Goal: Information Seeking & Learning: Find specific page/section

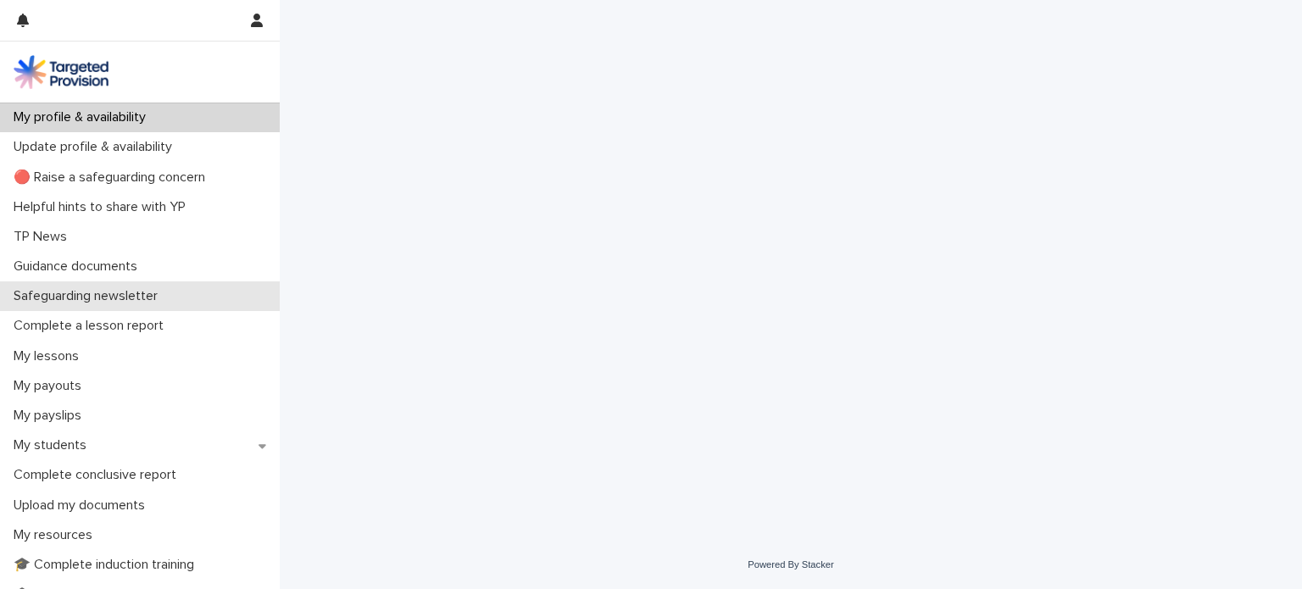
click at [145, 296] on p "Safeguarding newsletter" at bounding box center [89, 296] width 164 height 16
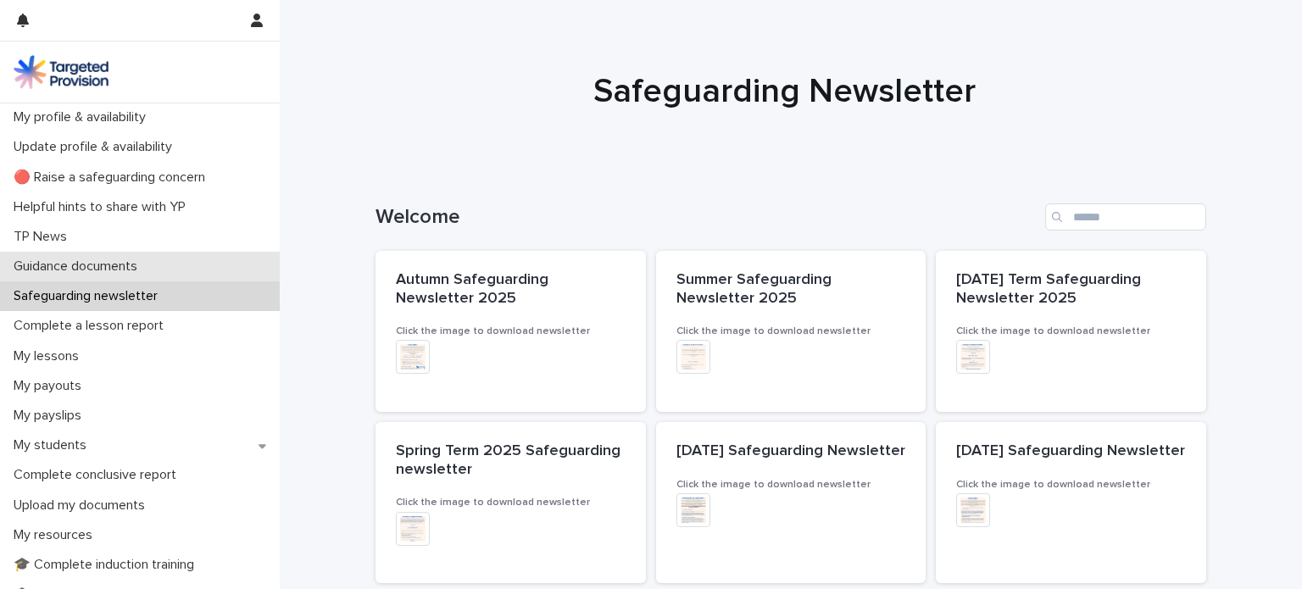
click at [142, 267] on p "Guidance documents" at bounding box center [79, 266] width 144 height 16
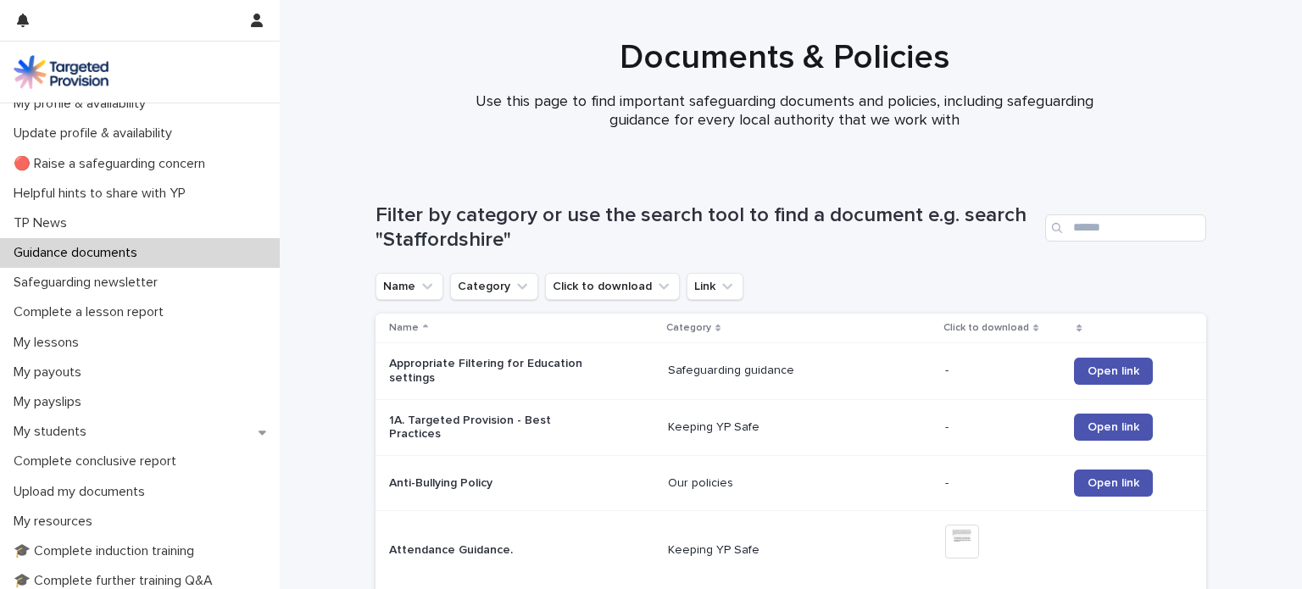
scroll to position [21, 0]
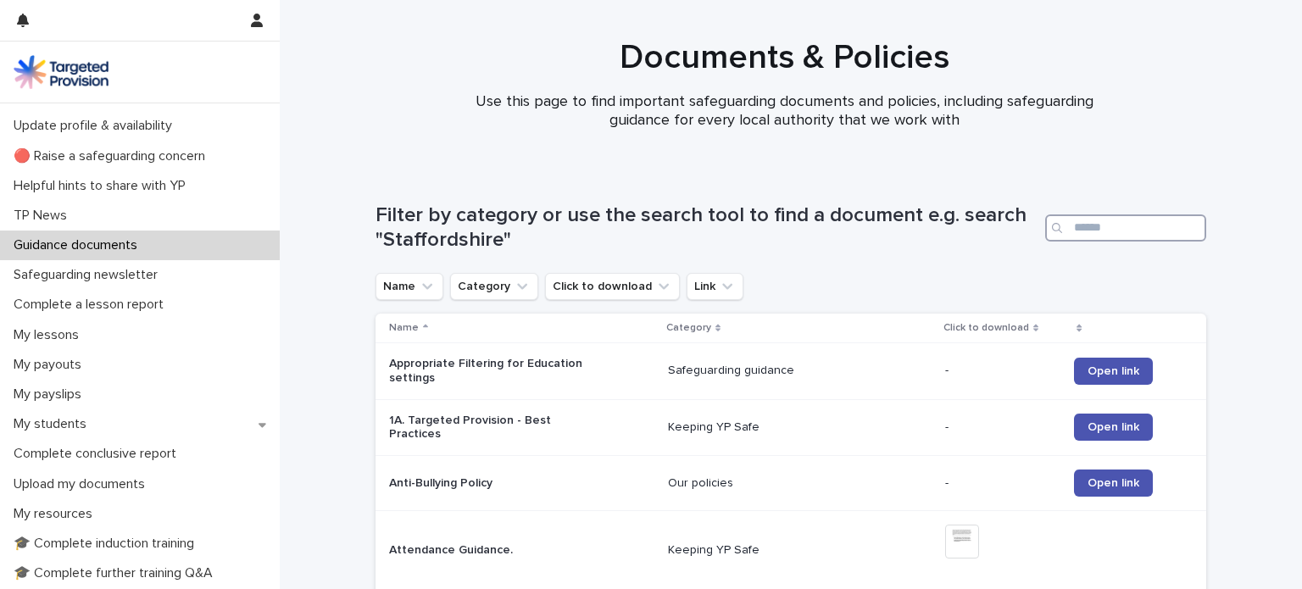
click at [1100, 216] on input "Search" at bounding box center [1125, 227] width 161 height 27
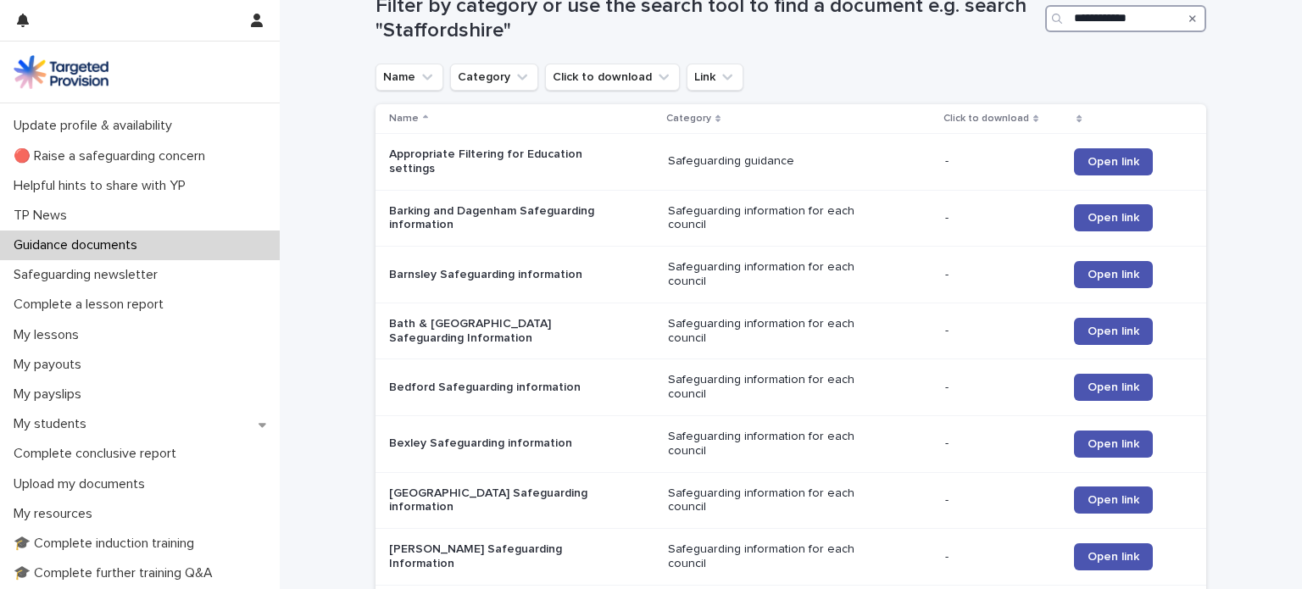
scroll to position [212, 0]
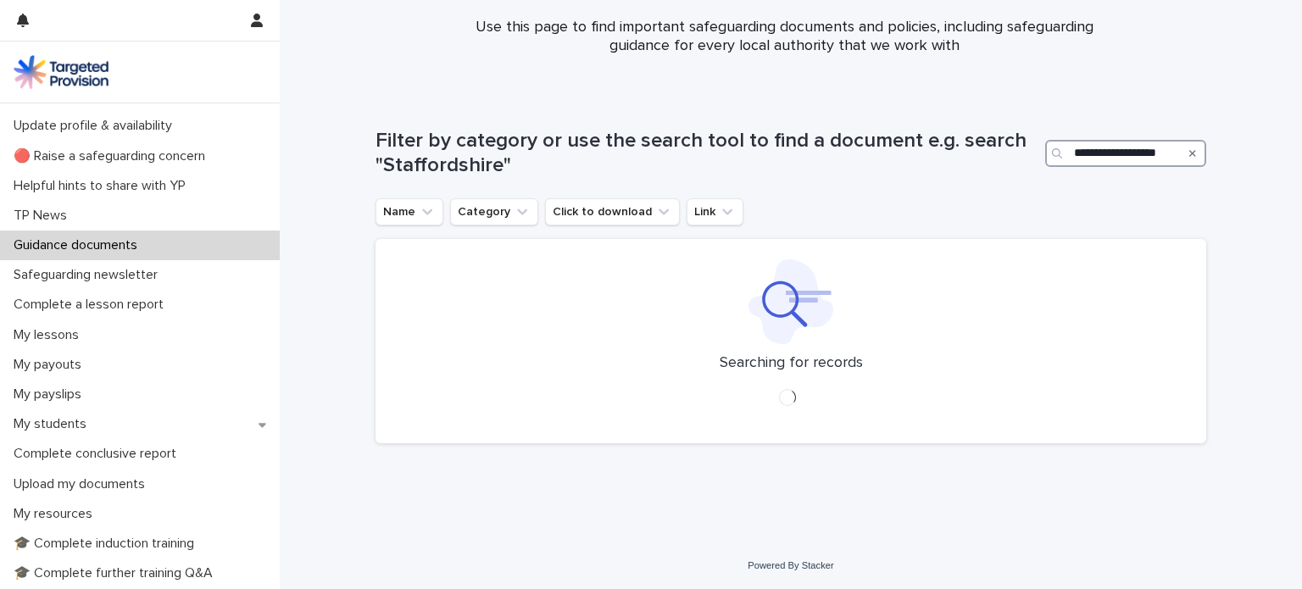
scroll to position [110, 0]
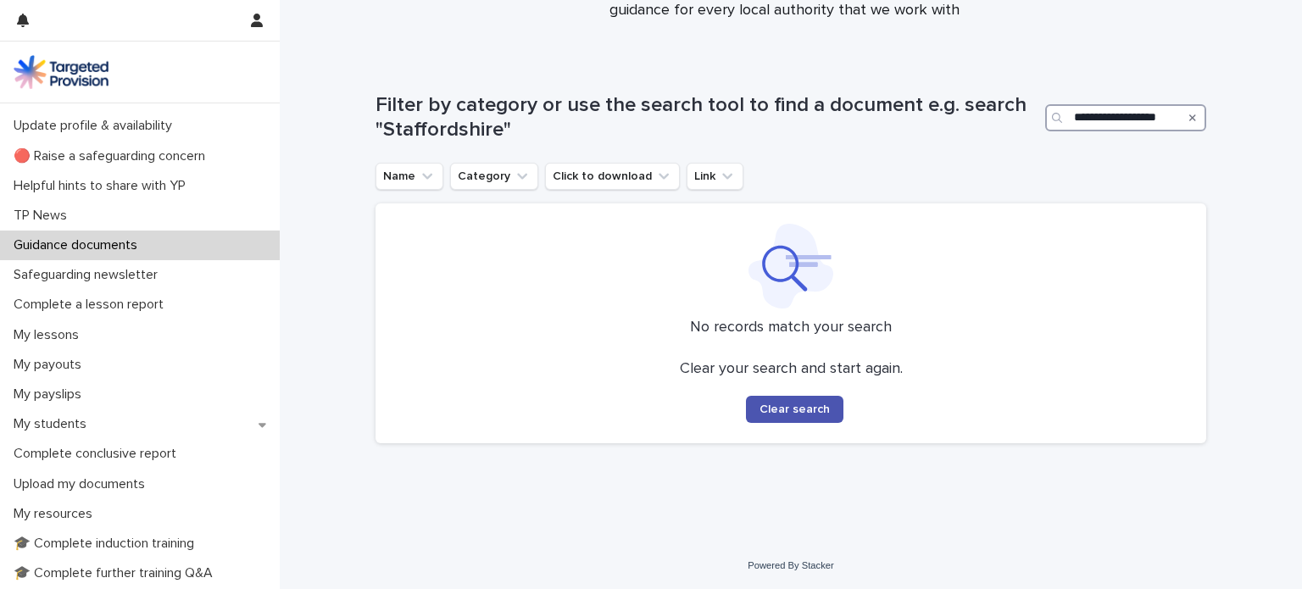
drag, startPoint x: 1139, startPoint y: 121, endPoint x: 1058, endPoint y: 130, distance: 80.9
click at [1058, 130] on div "**********" at bounding box center [1125, 117] width 161 height 27
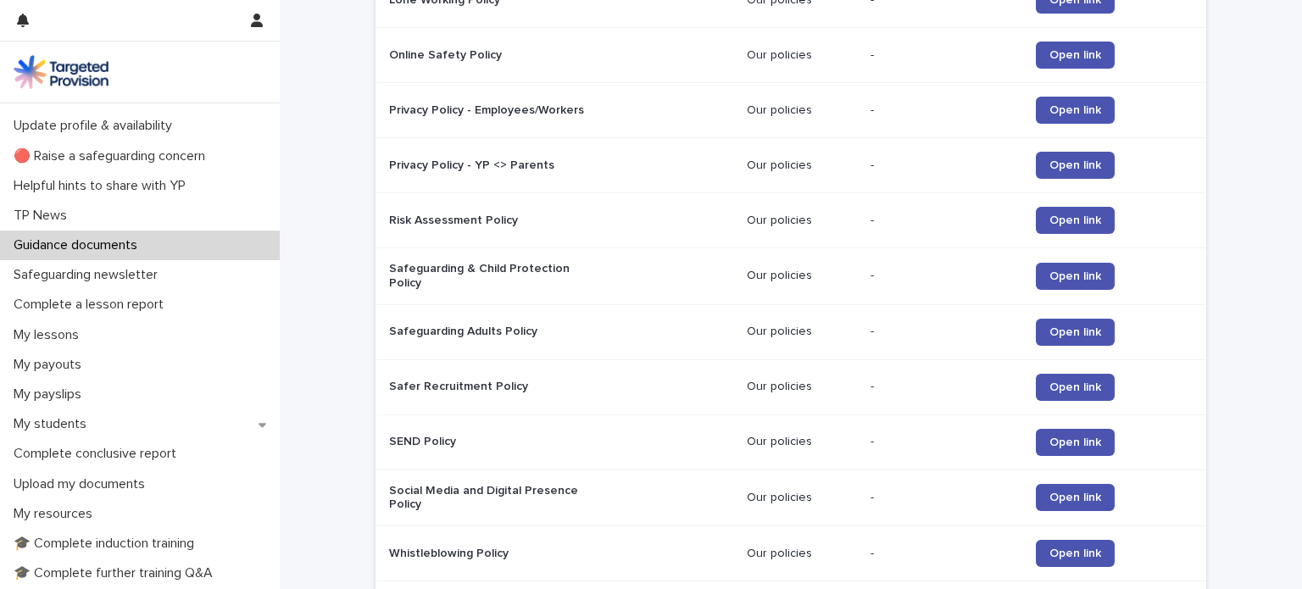
scroll to position [763, 0]
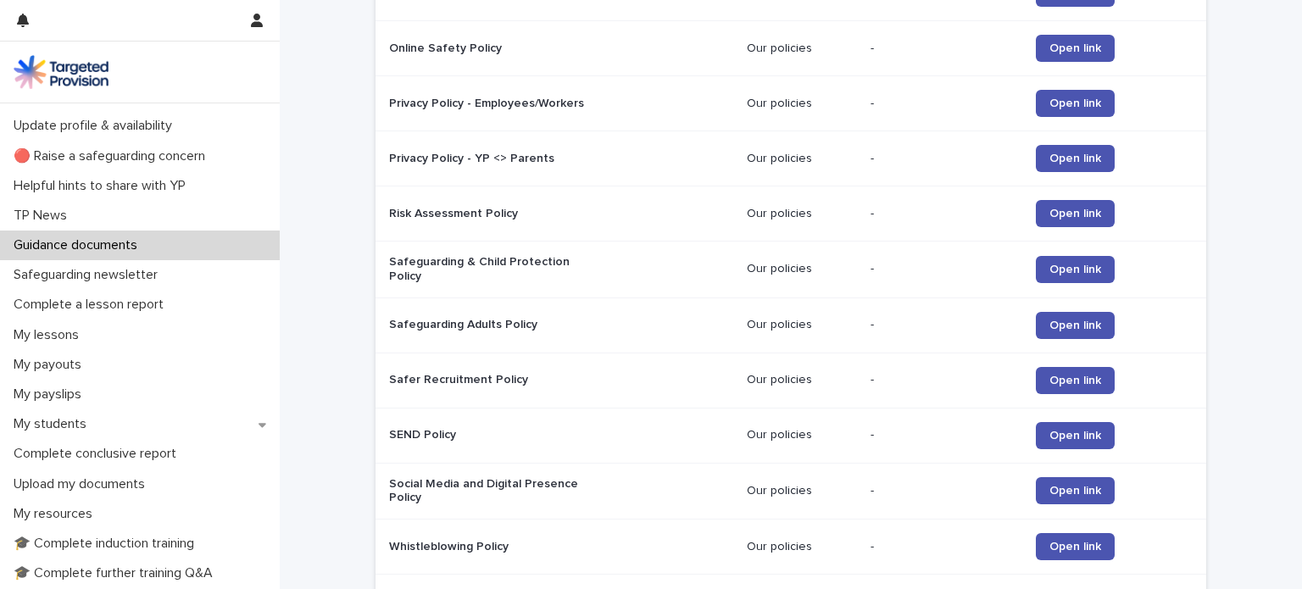
type input "******"
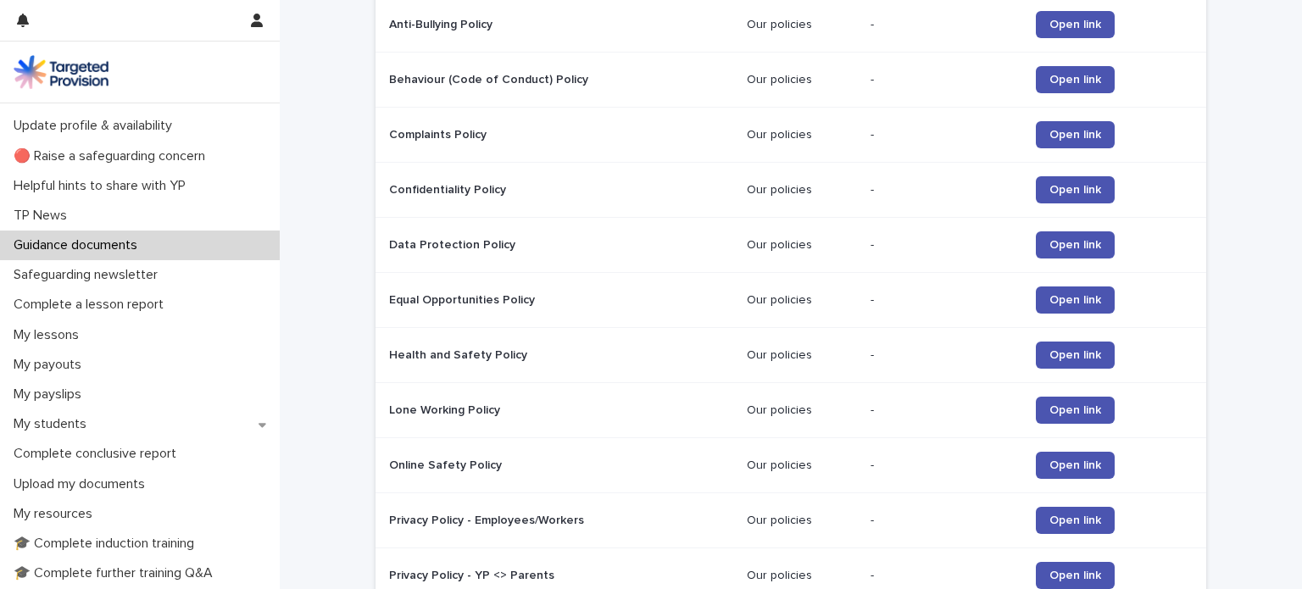
scroll to position [352, 0]
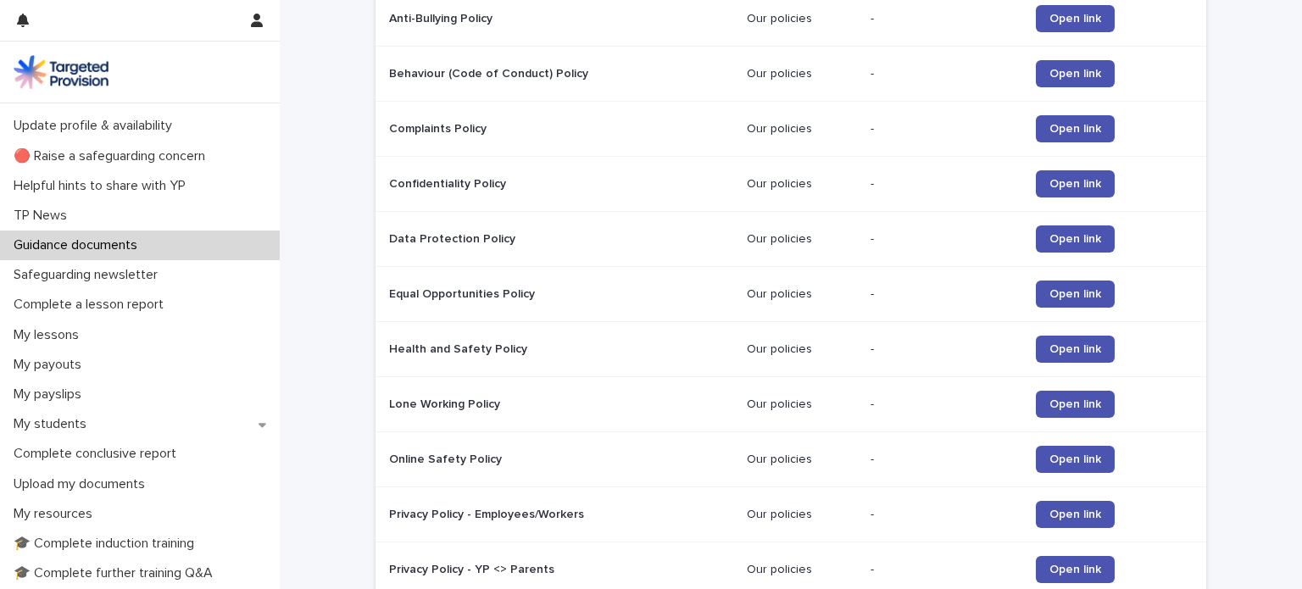
click at [1210, 207] on div "Loading... Saving… Loading... Saving… Filter by category or use the search tool…" at bounding box center [791, 474] width 1022 height 1312
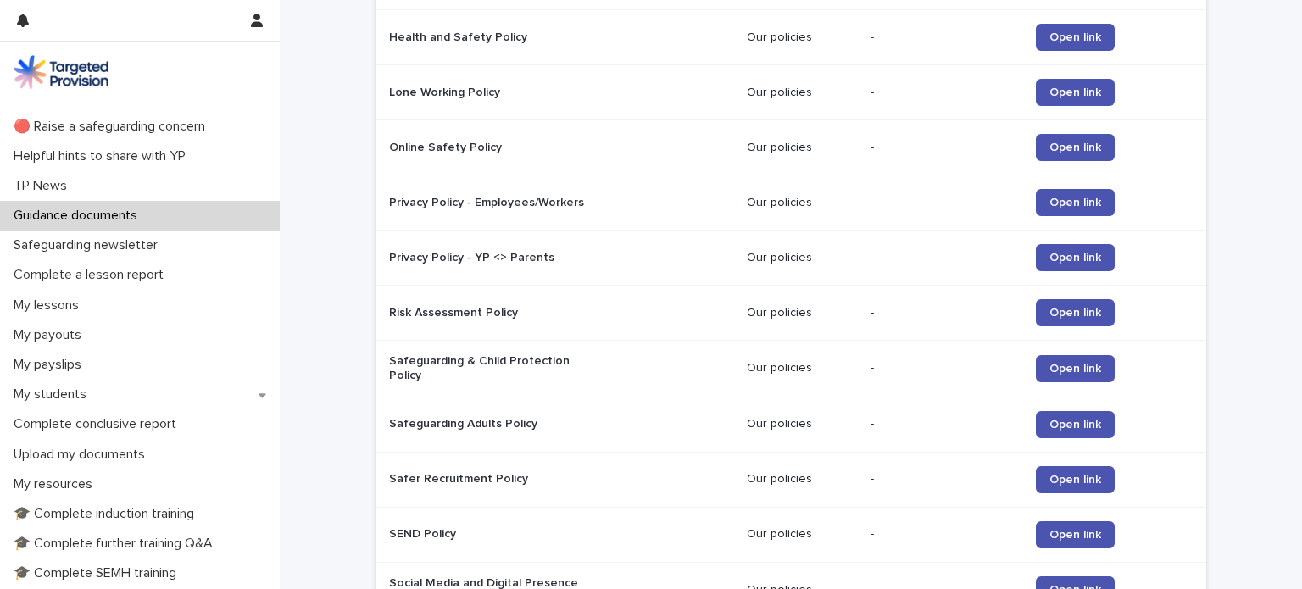
scroll to position [0, 0]
